Goal: Find specific page/section: Find specific page/section

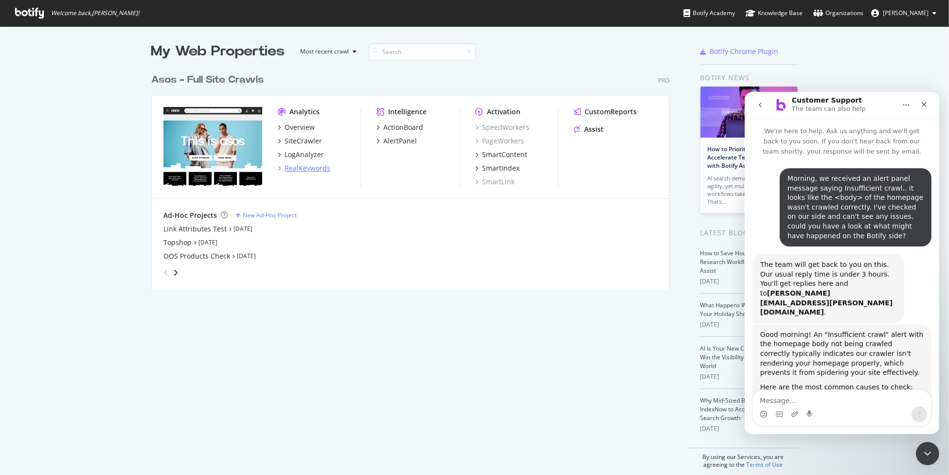
scroll to position [567, 0]
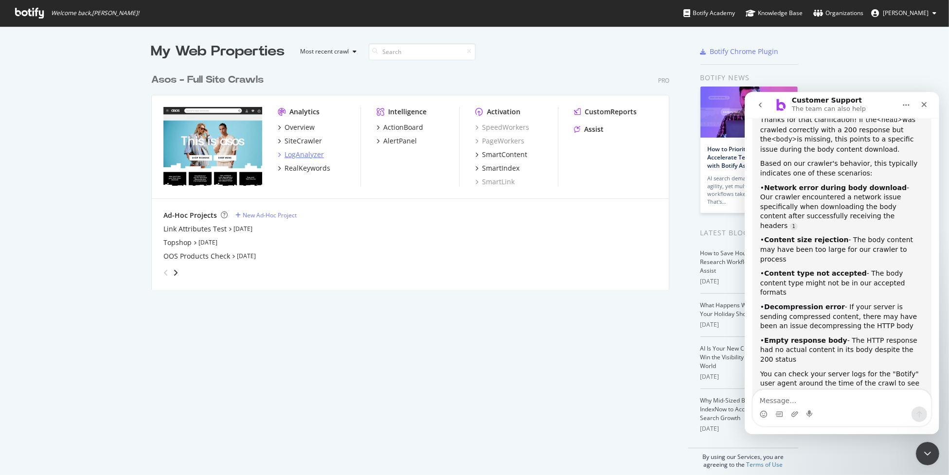
click at [308, 151] on div "LogAnalyzer" at bounding box center [303, 155] width 39 height 10
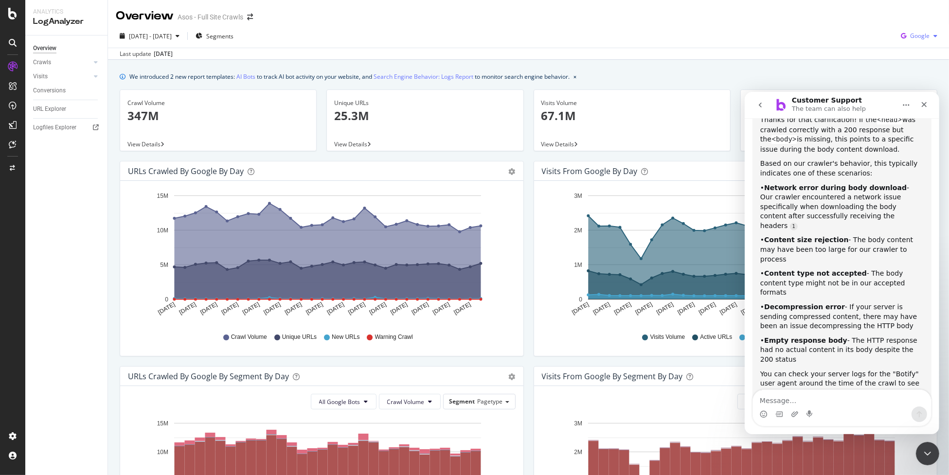
click at [921, 37] on span "Google" at bounding box center [919, 36] width 19 height 8
click at [910, 74] on span "Bing" at bounding box center [919, 73] width 36 height 9
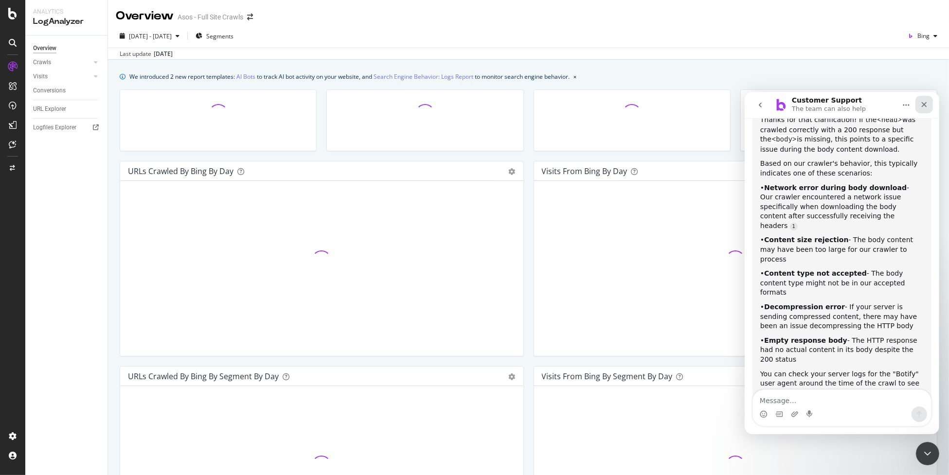
click at [925, 108] on div "Close" at bounding box center [923, 104] width 18 height 18
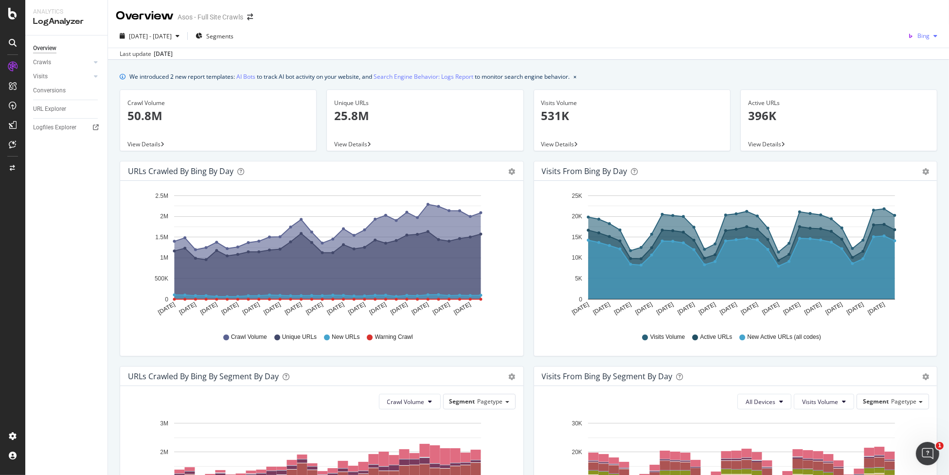
click at [916, 43] on div "Bing" at bounding box center [921, 36] width 37 height 15
click at [912, 91] on span "OpenAI" at bounding box center [920, 91] width 36 height 9
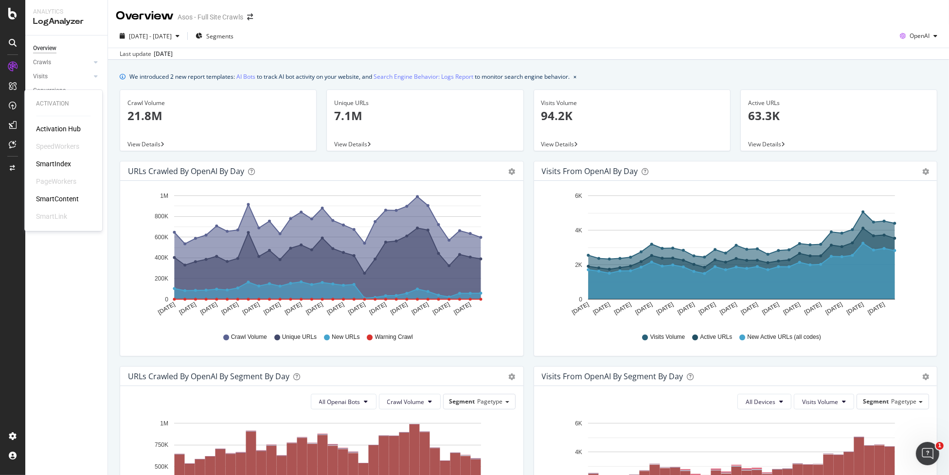
click at [57, 162] on div "SmartIndex" at bounding box center [53, 164] width 35 height 10
